Goal: Transaction & Acquisition: Purchase product/service

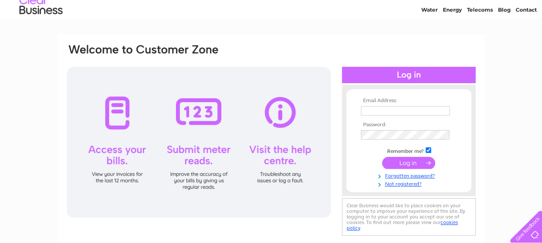
scroll to position [43, 0]
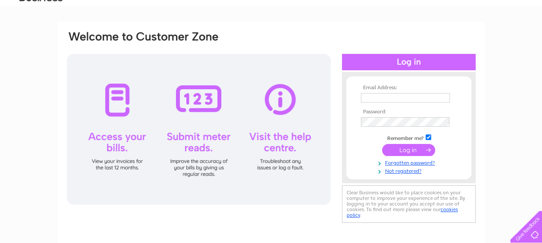
click at [382, 97] on input "text" at bounding box center [405, 97] width 89 height 9
type input "lunngillian392@gmail.com"
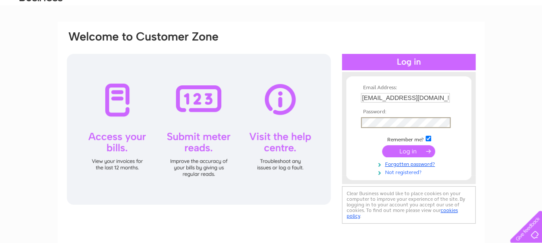
click at [391, 173] on link "Not registered?" at bounding box center [410, 172] width 98 height 8
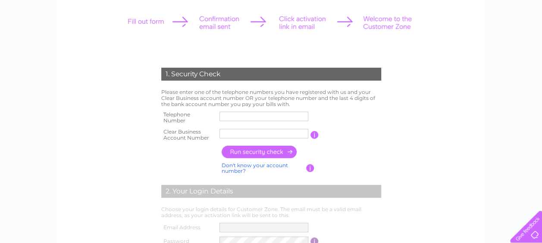
scroll to position [129, 0]
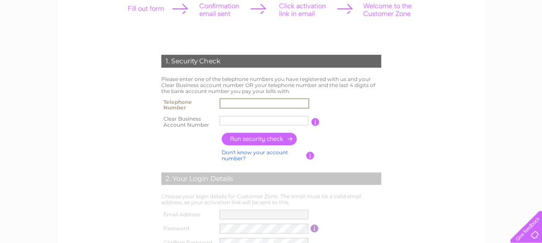
click at [242, 104] on input "text" at bounding box center [264, 103] width 90 height 10
type input "07950362921"
type input "Get-a-Hea"
click at [277, 140] on input "button" at bounding box center [260, 139] width 76 height 13
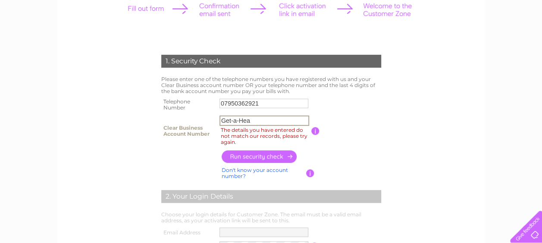
click at [254, 119] on input "Get-a-Hea" at bounding box center [264, 121] width 90 height 10
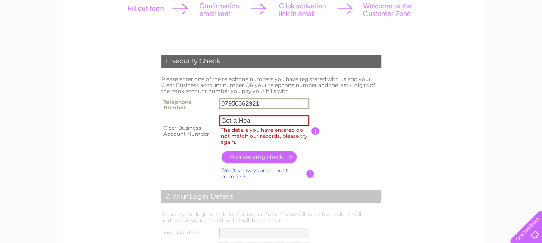
drag, startPoint x: 263, startPoint y: 103, endPoint x: 206, endPoint y: 106, distance: 57.0
click at [206, 106] on tr "Telephone Number 07950362921" at bounding box center [271, 104] width 224 height 17
type input "01775820350"
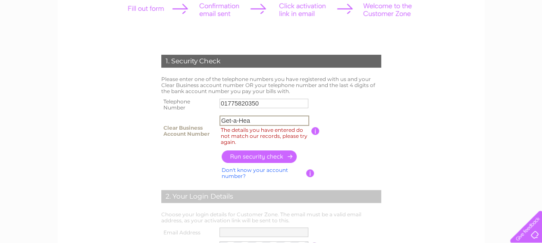
click at [264, 123] on input "Get-a-Hea" at bounding box center [264, 121] width 90 height 10
click at [254, 156] on input "button" at bounding box center [260, 156] width 76 height 13
click at [313, 133] on input "button" at bounding box center [315, 131] width 8 height 8
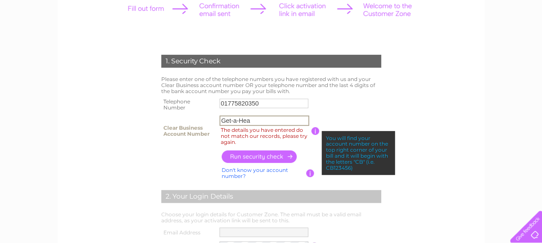
drag, startPoint x: 258, startPoint y: 120, endPoint x: 216, endPoint y: 115, distance: 42.1
click at [216, 115] on tr "Clear Business Account Number Get-a-Hea The details you have entered do not mat…" at bounding box center [271, 130] width 224 height 35
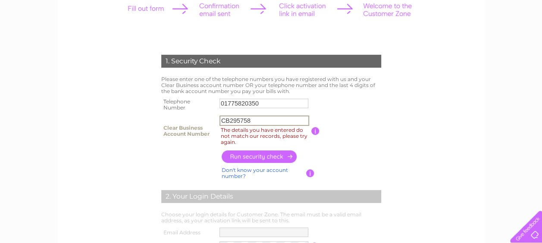
type input "CB295758"
click at [252, 156] on input "button" at bounding box center [260, 156] width 76 height 13
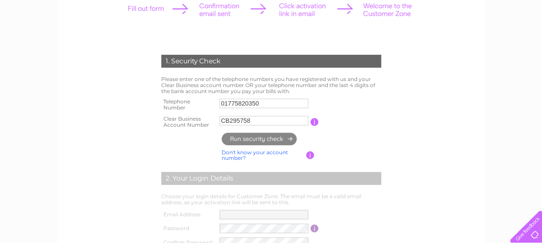
type input "**********"
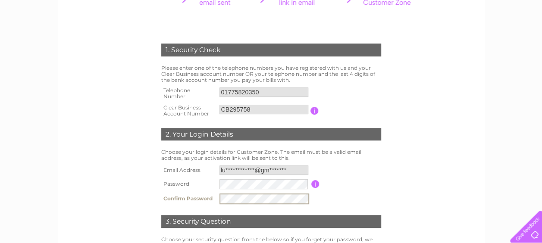
scroll to position [172, 0]
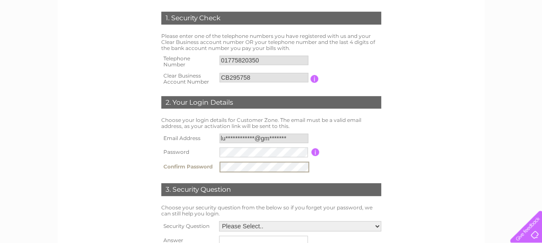
click at [323, 180] on td "3. Security Question" at bounding box center [271, 189] width 224 height 28
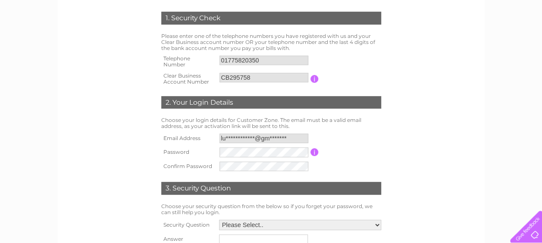
click at [313, 154] on input "button" at bounding box center [314, 152] width 8 height 8
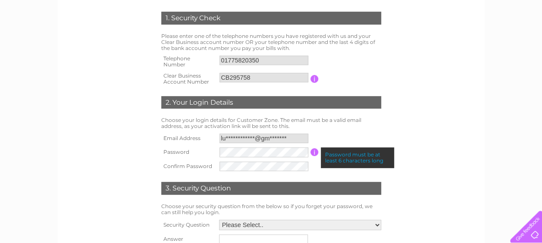
click at [313, 154] on input "button" at bounding box center [314, 152] width 8 height 8
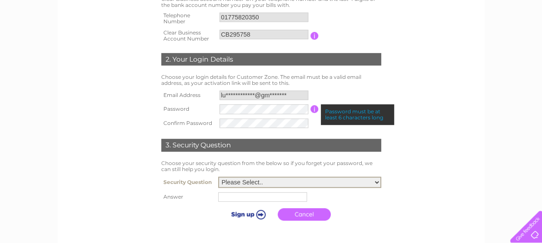
click at [377, 181] on select "Please Select.. In what town or city was your first job? In what town or city d…" at bounding box center [299, 182] width 163 height 11
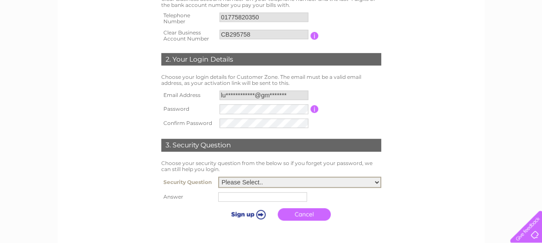
select select "4"
click at [218, 178] on select "Please Select.. In what town or city was your first job? In what town or city d…" at bounding box center [299, 182] width 163 height 11
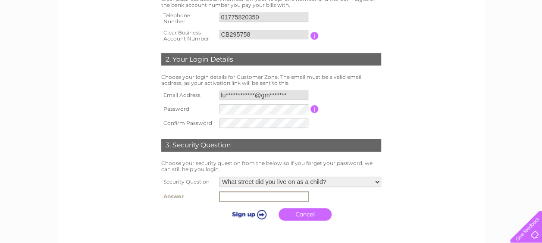
click at [257, 198] on input "text" at bounding box center [264, 196] width 90 height 10
type input "Goxhill Avenue"
click at [261, 215] on input "submit" at bounding box center [247, 214] width 53 height 12
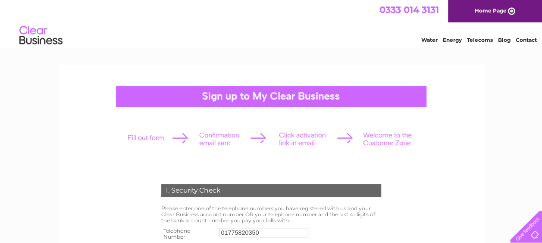
click at [508, 8] on link "Home Page" at bounding box center [495, 11] width 94 height 22
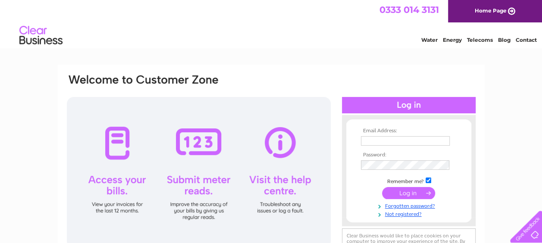
click at [385, 108] on div at bounding box center [409, 105] width 134 height 16
click at [393, 136] on input "text" at bounding box center [406, 141] width 90 height 10
type input "[EMAIL_ADDRESS][DOMAIN_NAME]"
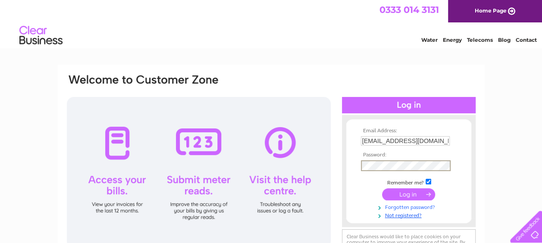
click at [397, 205] on link "Forgotten password?" at bounding box center [410, 207] width 98 height 8
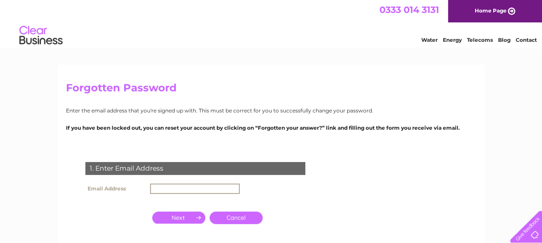
click at [158, 188] on input "text" at bounding box center [195, 189] width 90 height 10
type input "lunngillian392@gmail.com"
click at [189, 217] on input "button" at bounding box center [178, 217] width 53 height 12
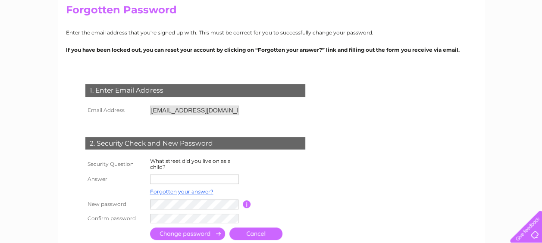
scroll to position [86, 0]
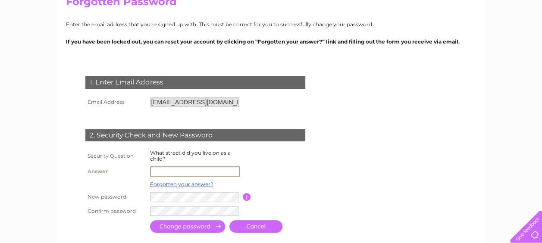
click at [162, 168] on input "text" at bounding box center [195, 171] width 90 height 10
type input "Goxhill avenue"
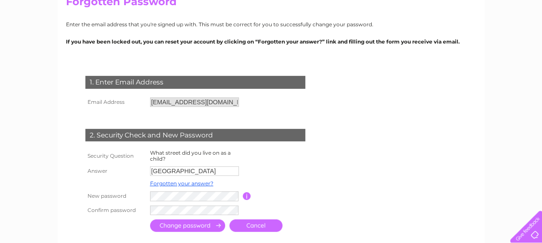
click at [197, 226] on input "submit" at bounding box center [187, 225] width 75 height 13
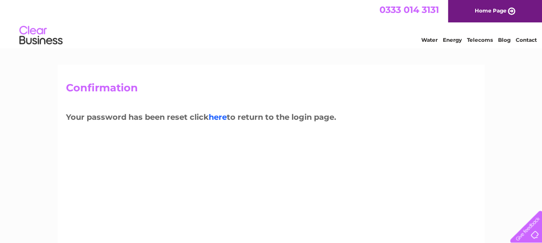
click at [220, 119] on link "here" at bounding box center [218, 117] width 18 height 9
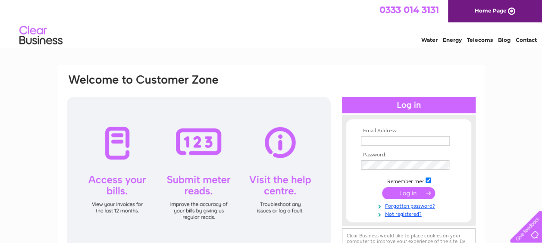
type input "[EMAIL_ADDRESS][DOMAIN_NAME]"
click at [414, 193] on input "submit" at bounding box center [408, 193] width 53 height 12
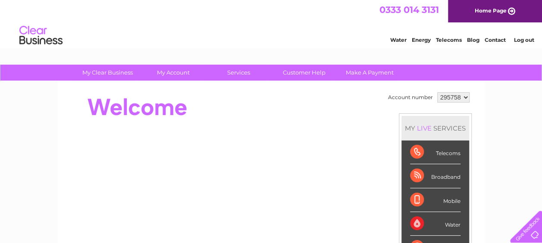
click at [437, 151] on div "Telecoms" at bounding box center [435, 153] width 50 height 24
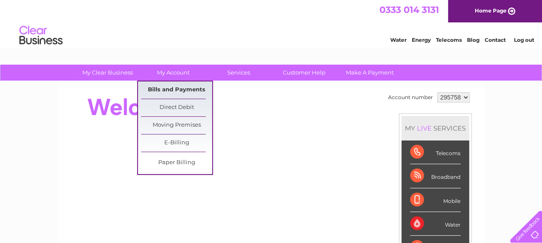
click at [163, 85] on link "Bills and Payments" at bounding box center [176, 89] width 71 height 17
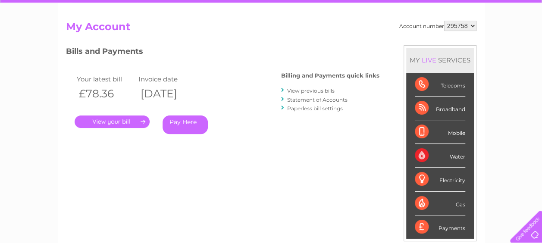
scroll to position [86, 0]
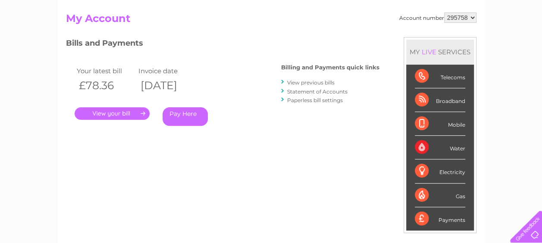
click at [180, 113] on link "Pay Here" at bounding box center [185, 116] width 45 height 19
click at [141, 113] on link "." at bounding box center [112, 113] width 75 height 13
click at [191, 114] on link "Pay Here" at bounding box center [185, 116] width 45 height 19
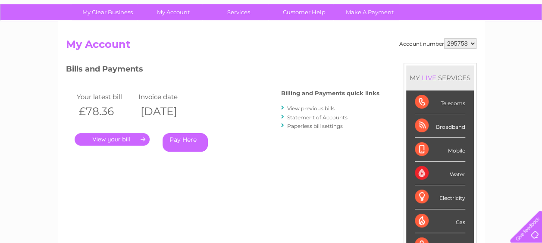
scroll to position [18, 0]
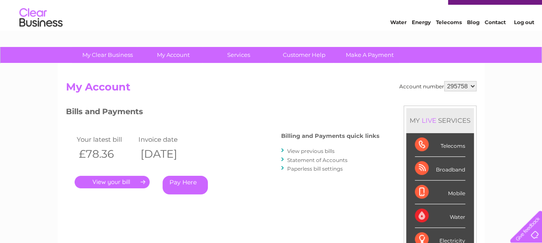
click at [143, 180] on link "." at bounding box center [112, 182] width 75 height 13
click at [144, 180] on link "." at bounding box center [112, 182] width 75 height 13
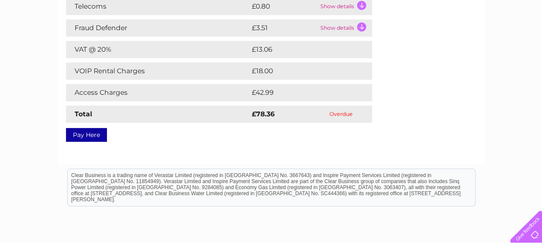
scroll to position [172, 0]
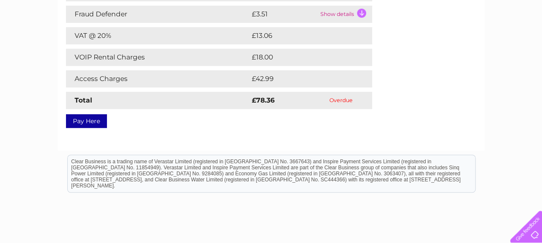
click at [92, 121] on link "Pay Here" at bounding box center [86, 121] width 41 height 14
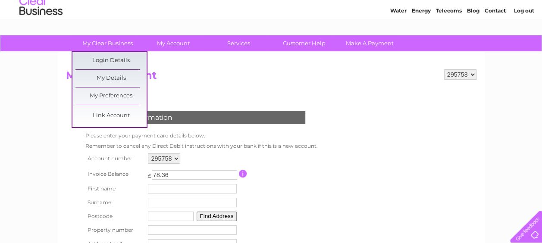
scroll to position [86, 0]
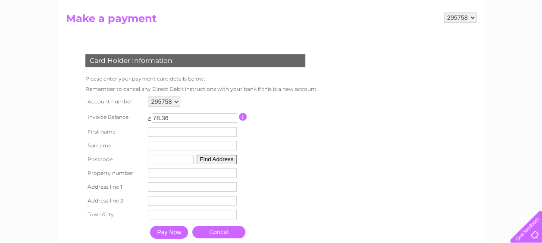
click at [163, 131] on input "text" at bounding box center [192, 131] width 89 height 9
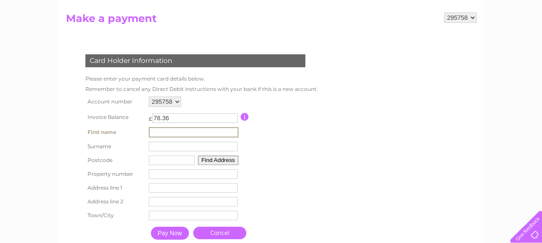
type input "Gillian"
type input "Lunn"
type input "PE11 4ST"
type input "13 Market Place"
type input "Donington"
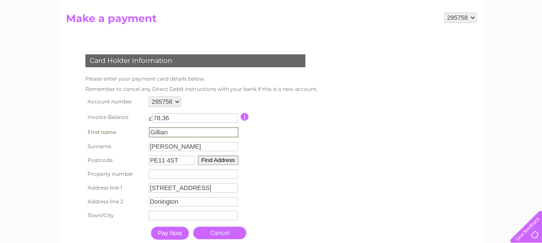
type input "Spalding"
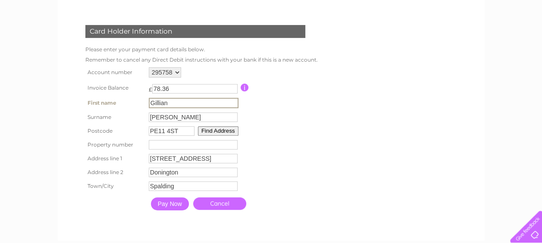
scroll to position [129, 0]
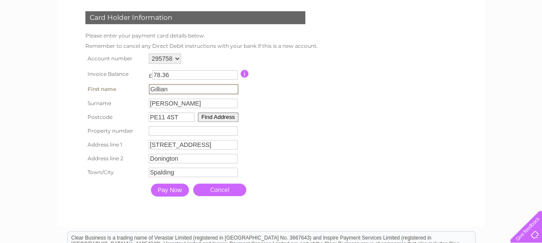
click at [171, 189] on input "Pay Now" at bounding box center [170, 190] width 38 height 13
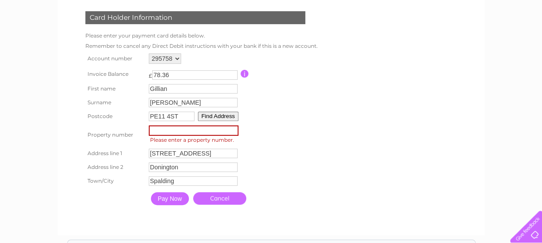
click at [176, 132] on input "number" at bounding box center [194, 130] width 90 height 10
type input "13"
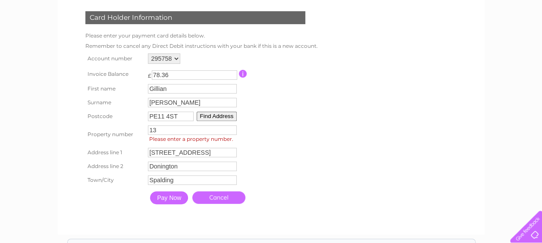
click at [166, 202] on input "Pay Now" at bounding box center [169, 197] width 38 height 13
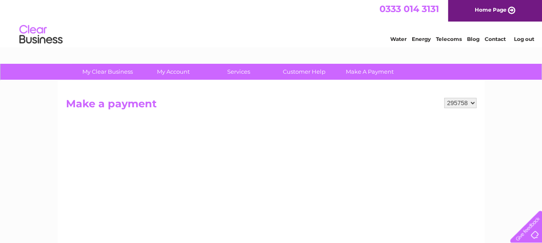
scroll to position [0, 0]
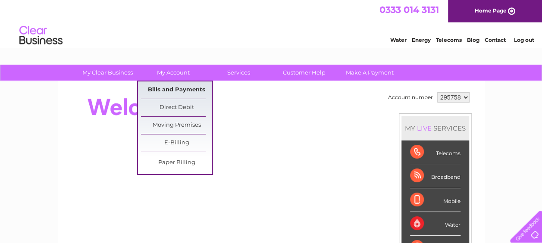
click at [179, 91] on link "Bills and Payments" at bounding box center [176, 89] width 71 height 17
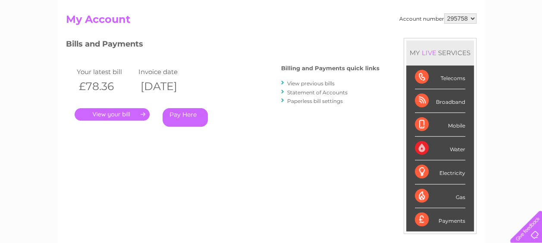
scroll to position [86, 0]
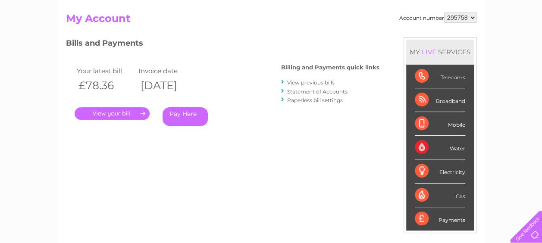
click at [184, 116] on link "Pay Here" at bounding box center [185, 116] width 45 height 19
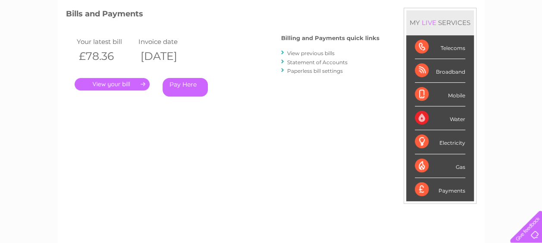
scroll to position [129, 0]
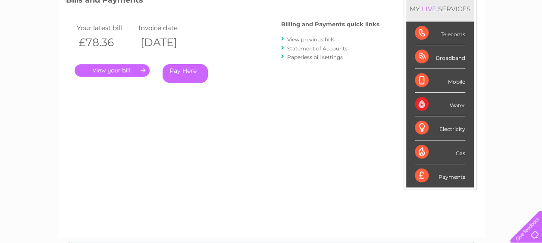
click at [143, 69] on link "." at bounding box center [112, 70] width 75 height 13
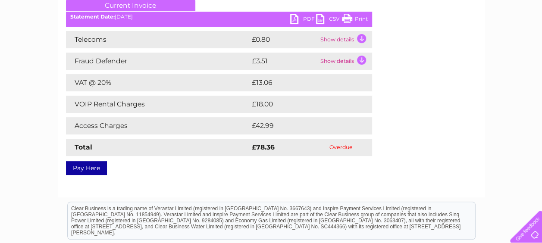
scroll to position [172, 0]
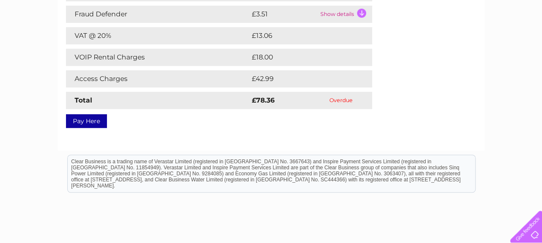
click at [88, 124] on link "Pay Here" at bounding box center [86, 121] width 41 height 14
click at [94, 122] on link "Pay Here" at bounding box center [86, 121] width 41 height 14
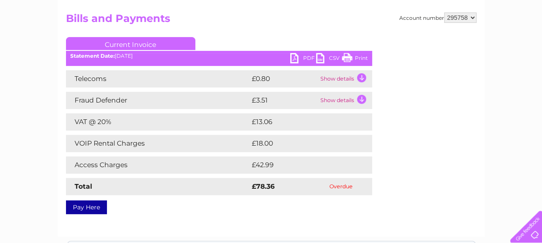
scroll to position [0, 0]
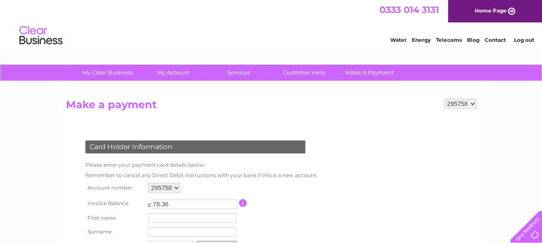
click at [311, 101] on h2 "Make a payment" at bounding box center [271, 107] width 410 height 16
click at [526, 39] on link "Log out" at bounding box center [523, 40] width 20 height 6
